Goal: Complete application form

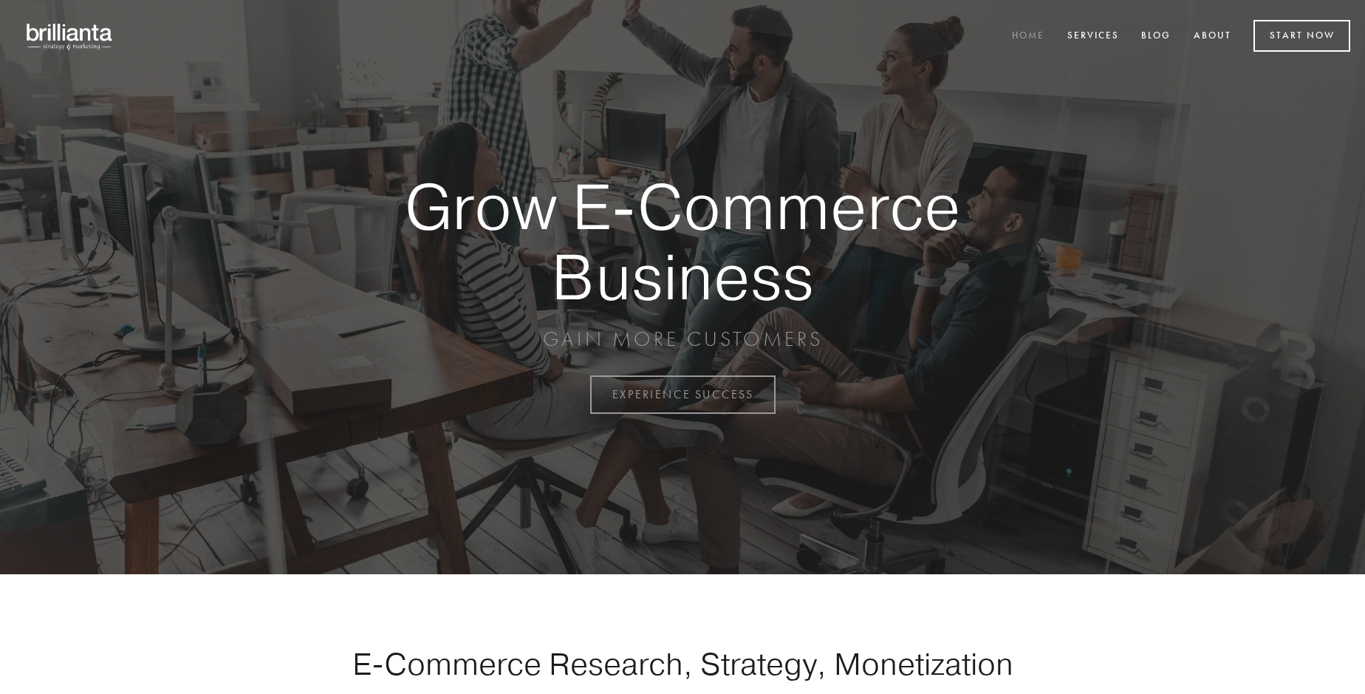
scroll to position [3872, 0]
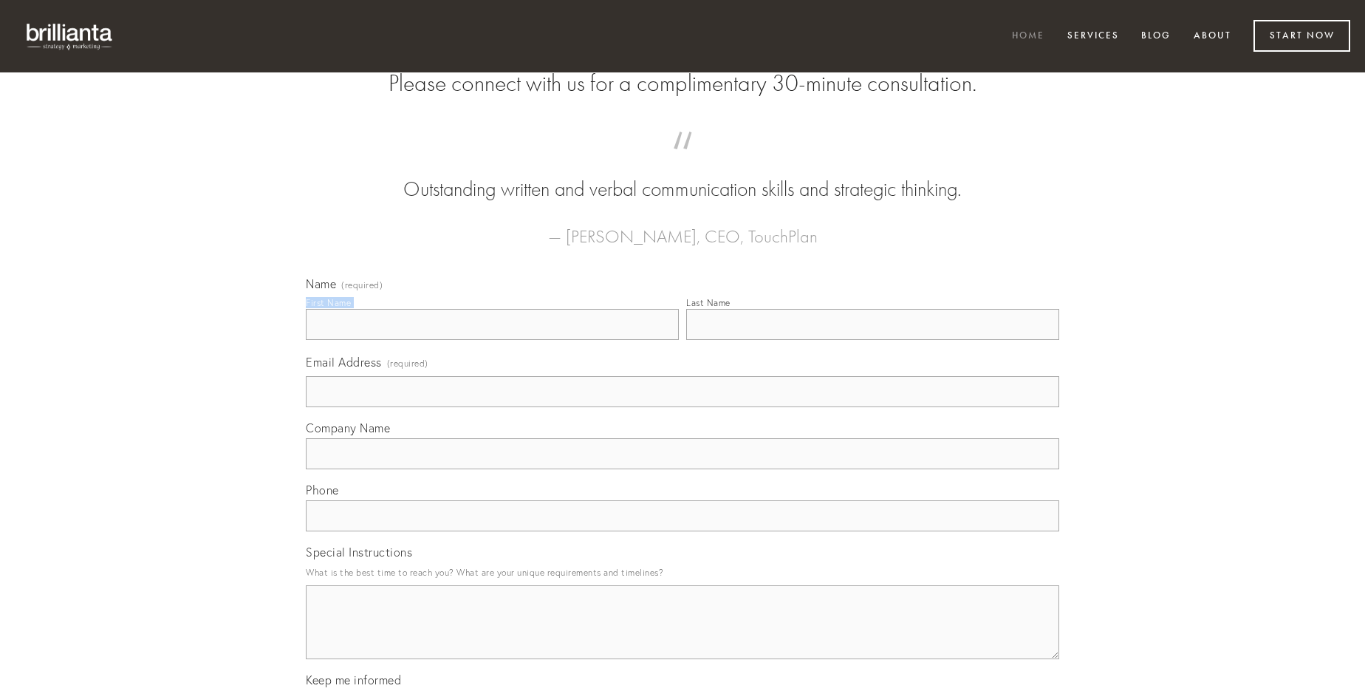
type input "[PERSON_NAME] V"
click at [872, 340] on input "Last Name" at bounding box center [872, 324] width 373 height 31
type input "[PERSON_NAME] V"
click at [683, 407] on input "Email Address (required)" at bounding box center [682, 391] width 753 height 31
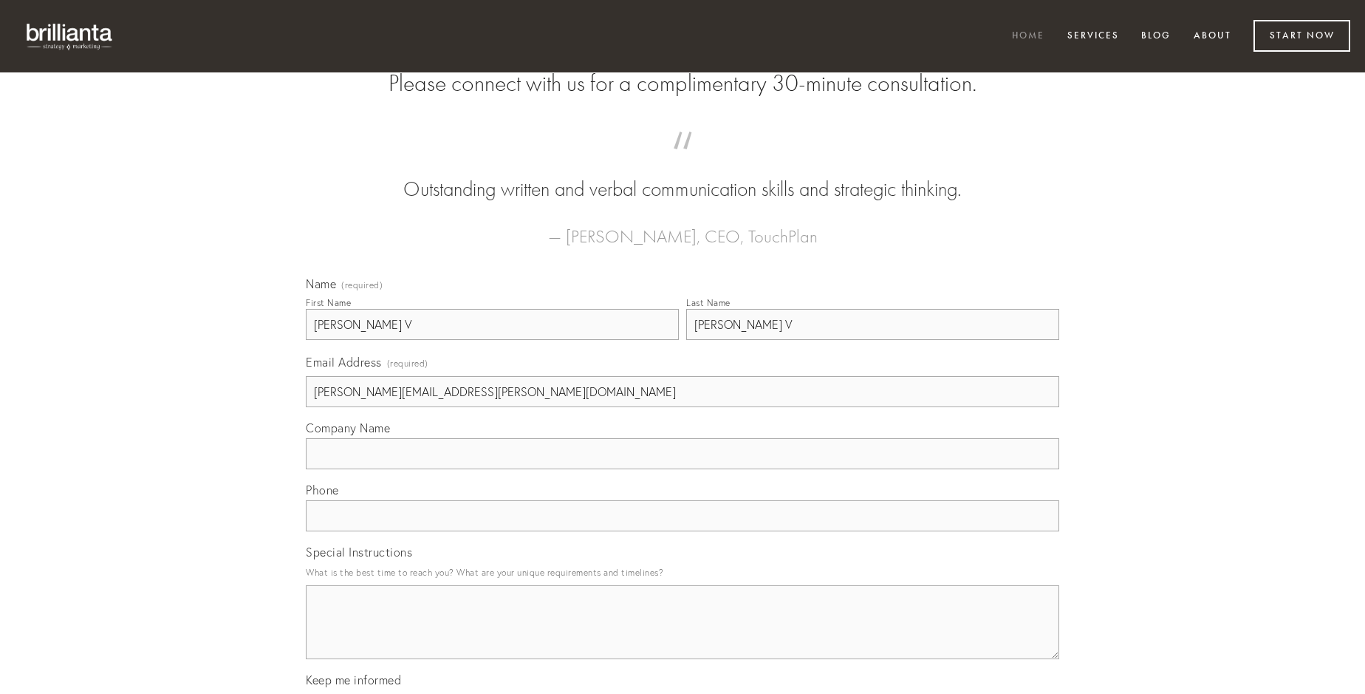
type input "[PERSON_NAME][EMAIL_ADDRESS][PERSON_NAME][DOMAIN_NAME]"
click at [683, 469] on input "Company Name" at bounding box center [682, 453] width 753 height 31
type input "valeo"
click at [683, 531] on input "text" at bounding box center [682, 515] width 753 height 31
click at [683, 635] on textarea "Special Instructions" at bounding box center [682, 622] width 753 height 74
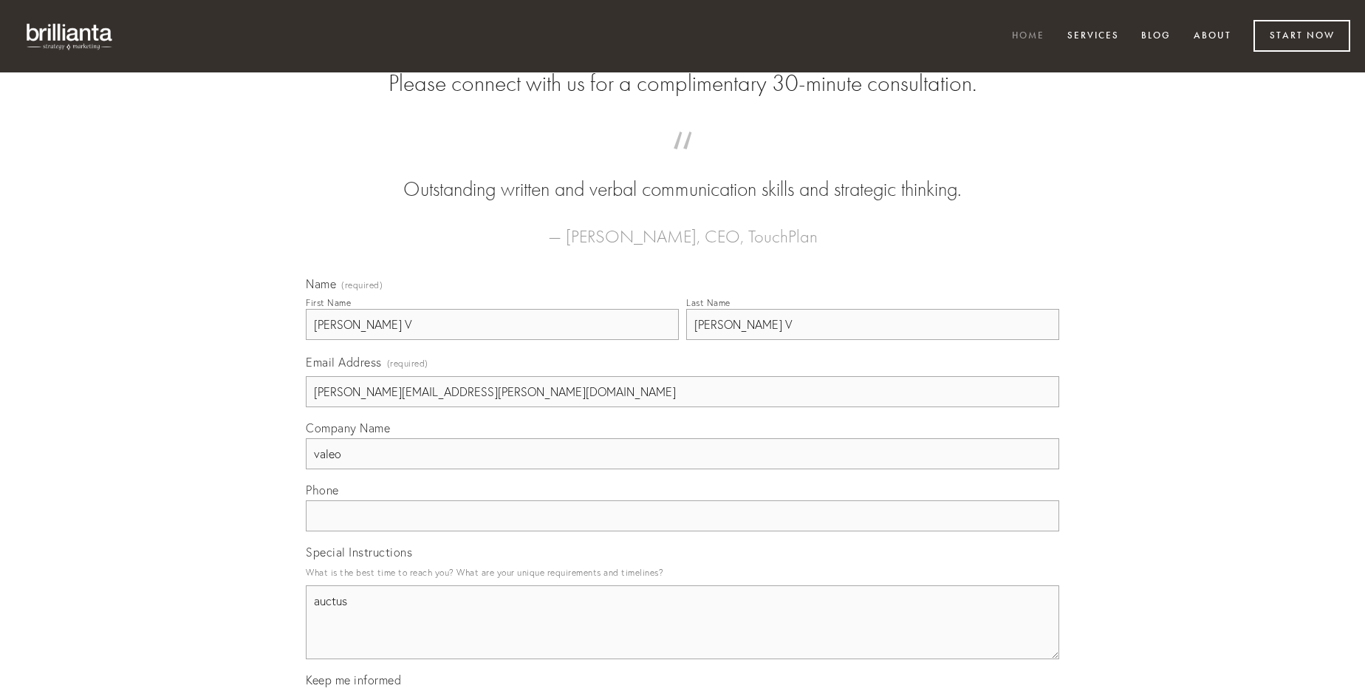
type textarea "auctus"
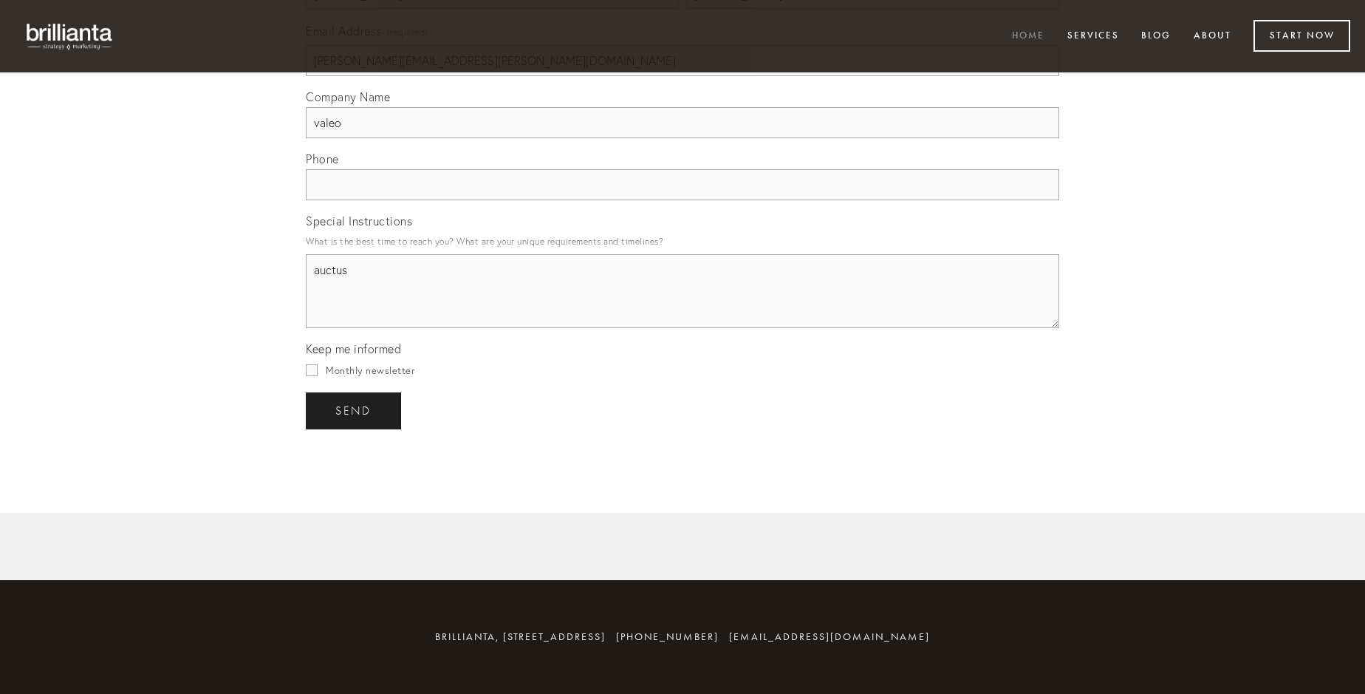
click at [355, 410] on span "send" at bounding box center [353, 410] width 36 height 13
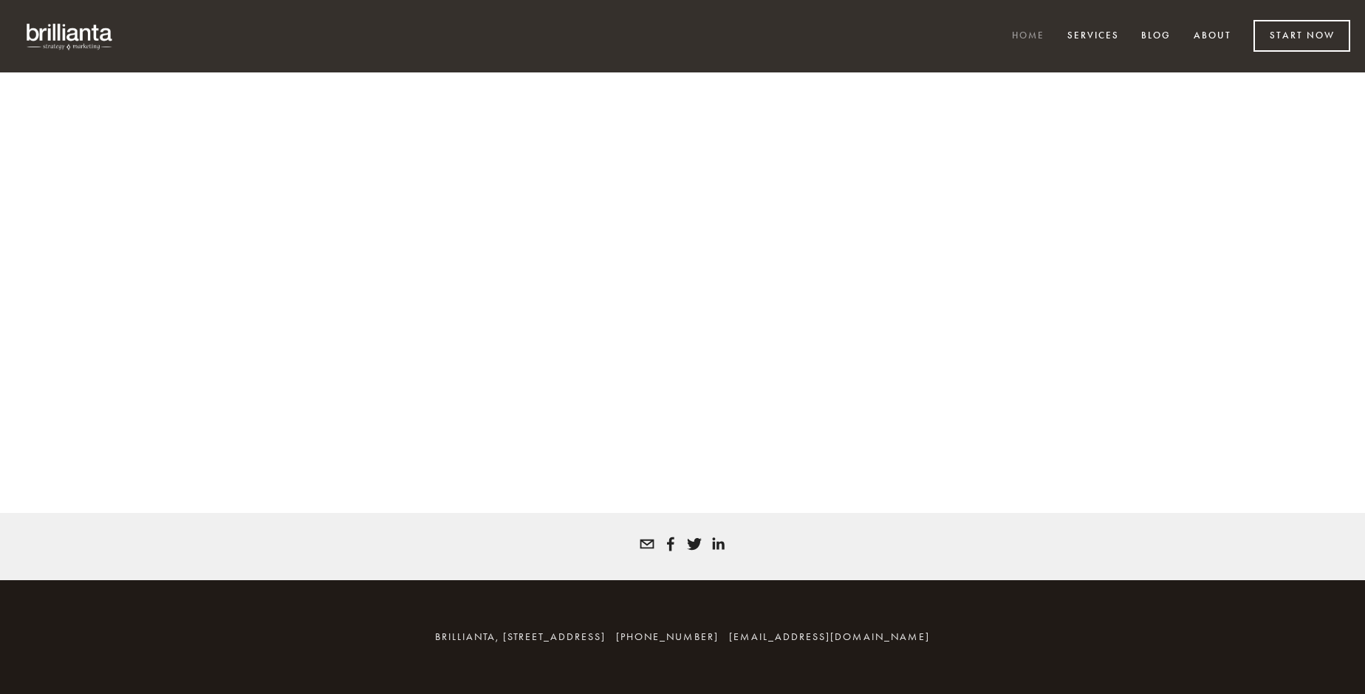
scroll to position [3852, 0]
